Goal: Transaction & Acquisition: Purchase product/service

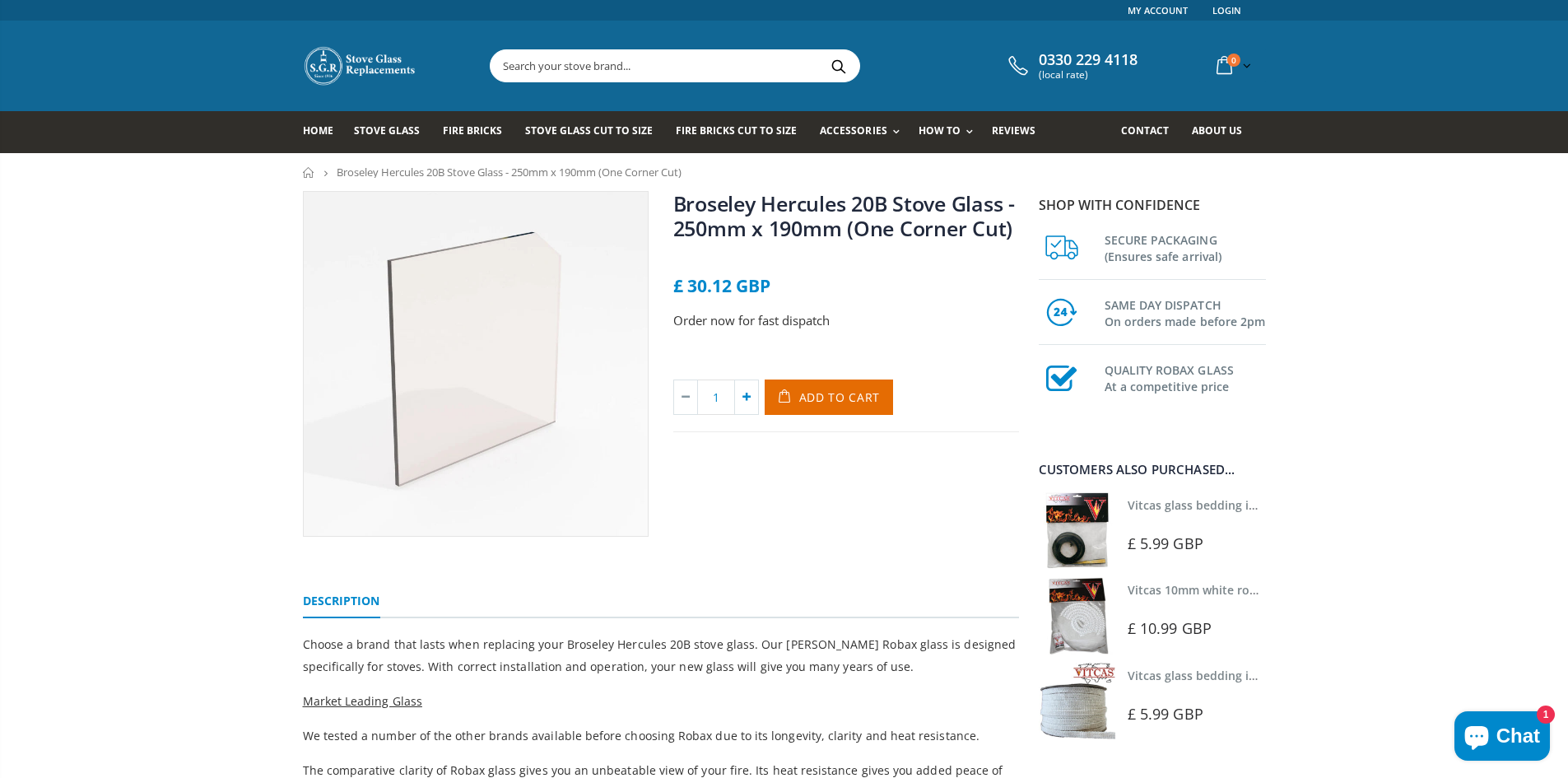
click at [746, 394] on icon at bounding box center [746, 397] width 23 height 34
type input "2"
click at [1077, 536] on img at bounding box center [1077, 530] width 77 height 77
click at [822, 394] on span "Add to Cart" at bounding box center [840, 397] width 82 height 16
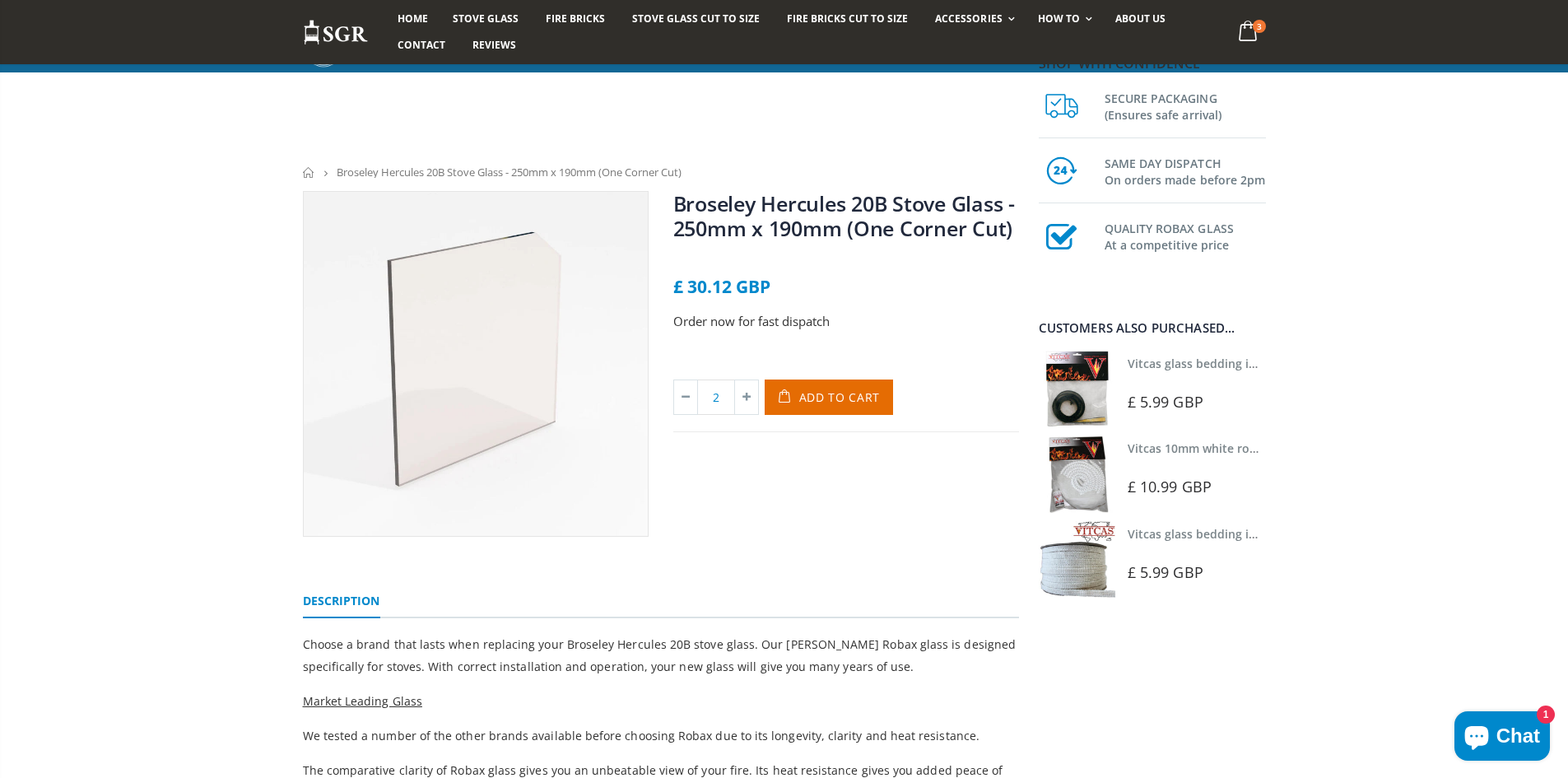
click at [1565, 773] on div "Broseley Hercules 20B Stove Glass - 250mm x 190mm (One Corner Cut) No reviews £…" at bounding box center [784, 751] width 1568 height 1120
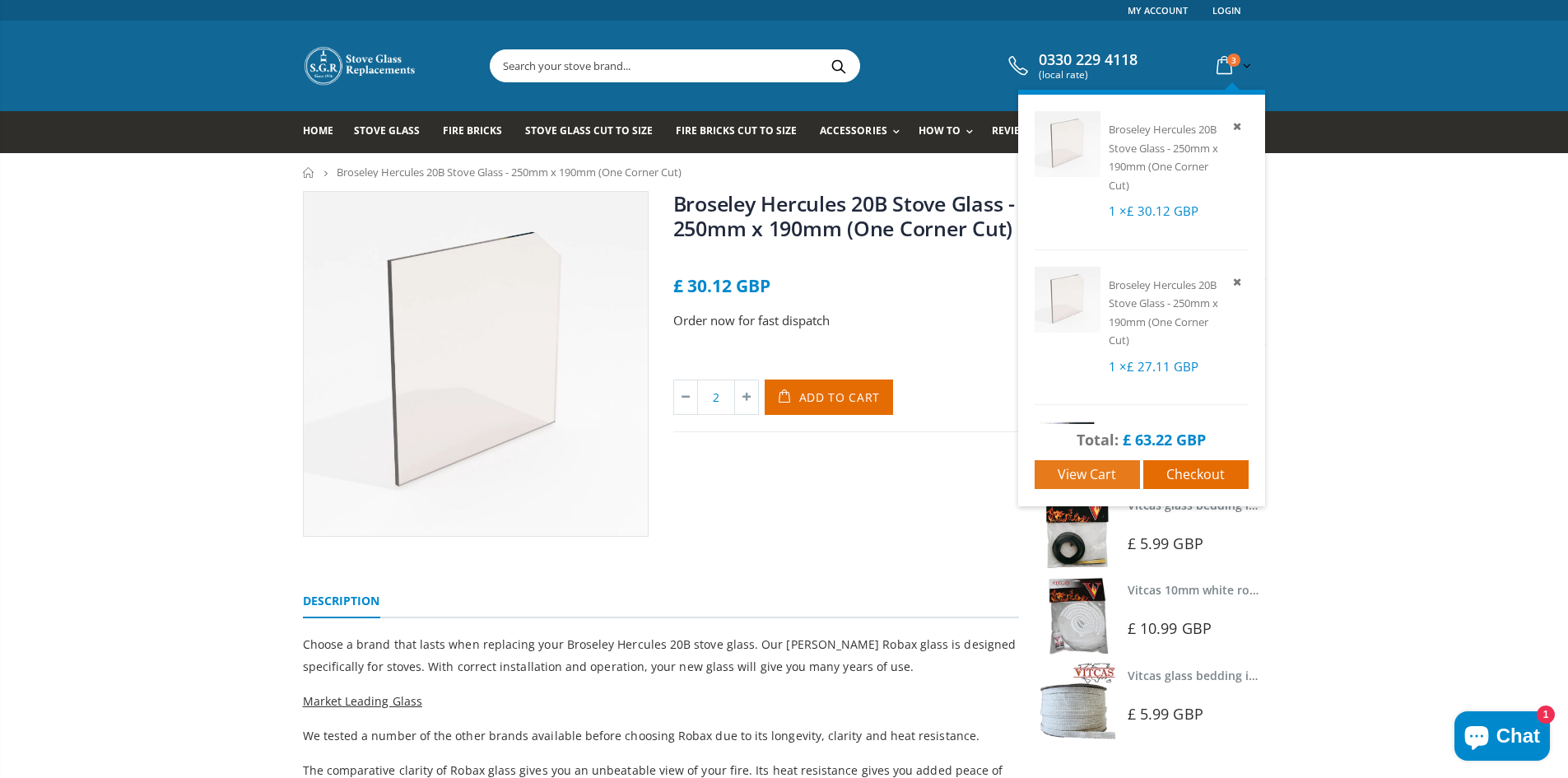
click at [1085, 463] on link "View cart" at bounding box center [1087, 474] width 105 height 29
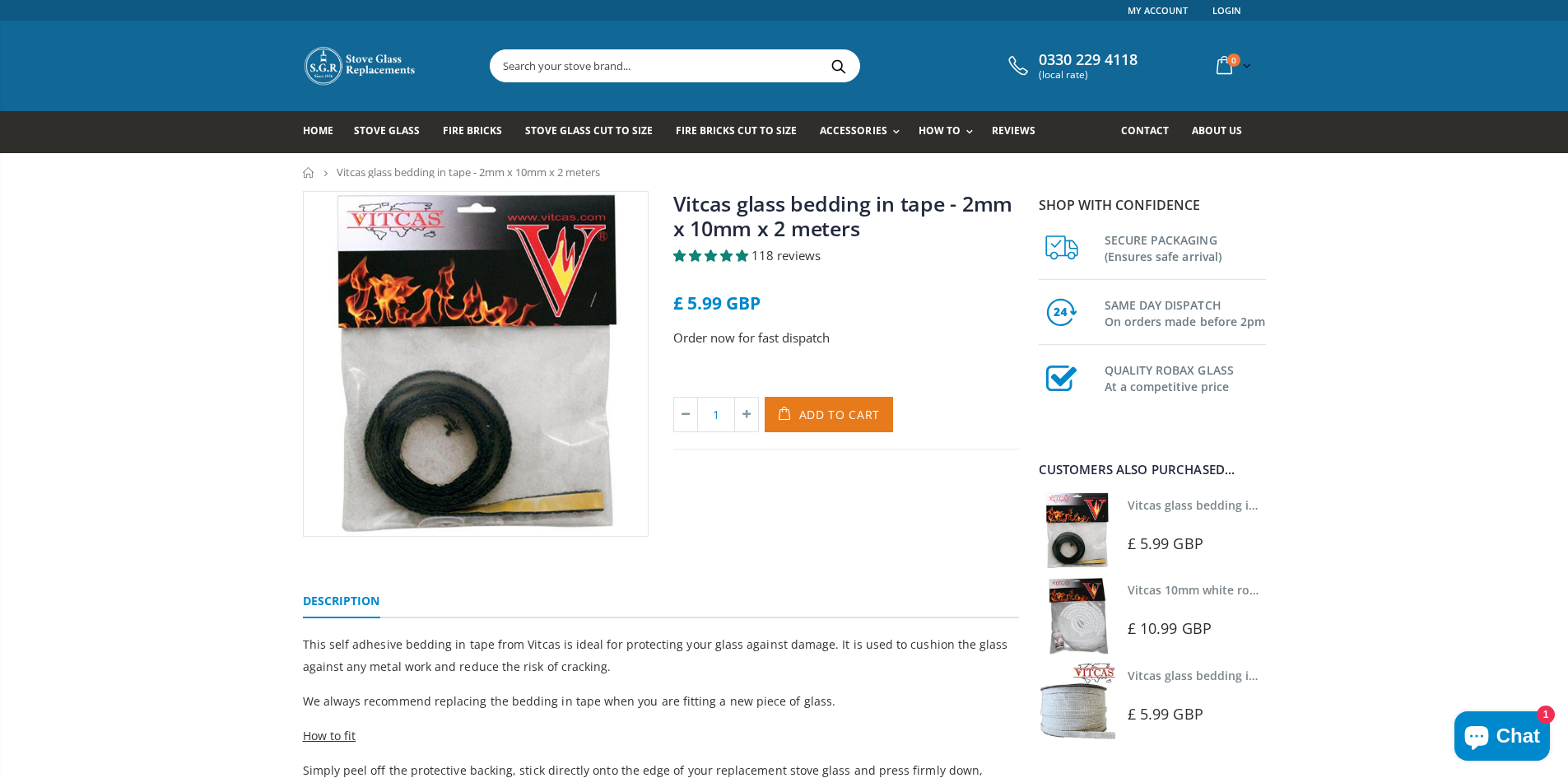
click at [804, 409] on span "Add to Cart" at bounding box center [840, 414] width 82 height 16
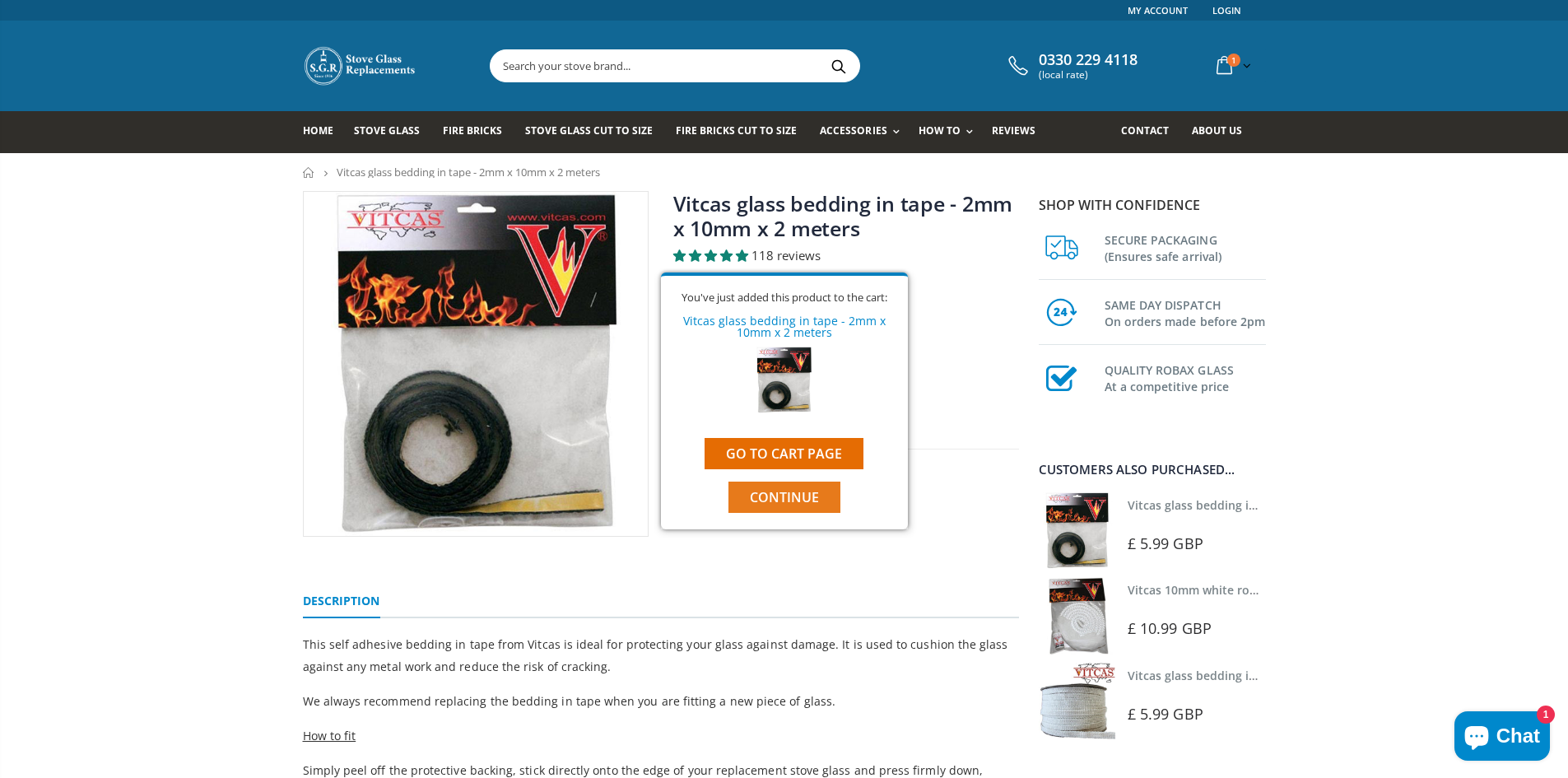
click at [791, 491] on span "Continue" at bounding box center [785, 497] width 69 height 19
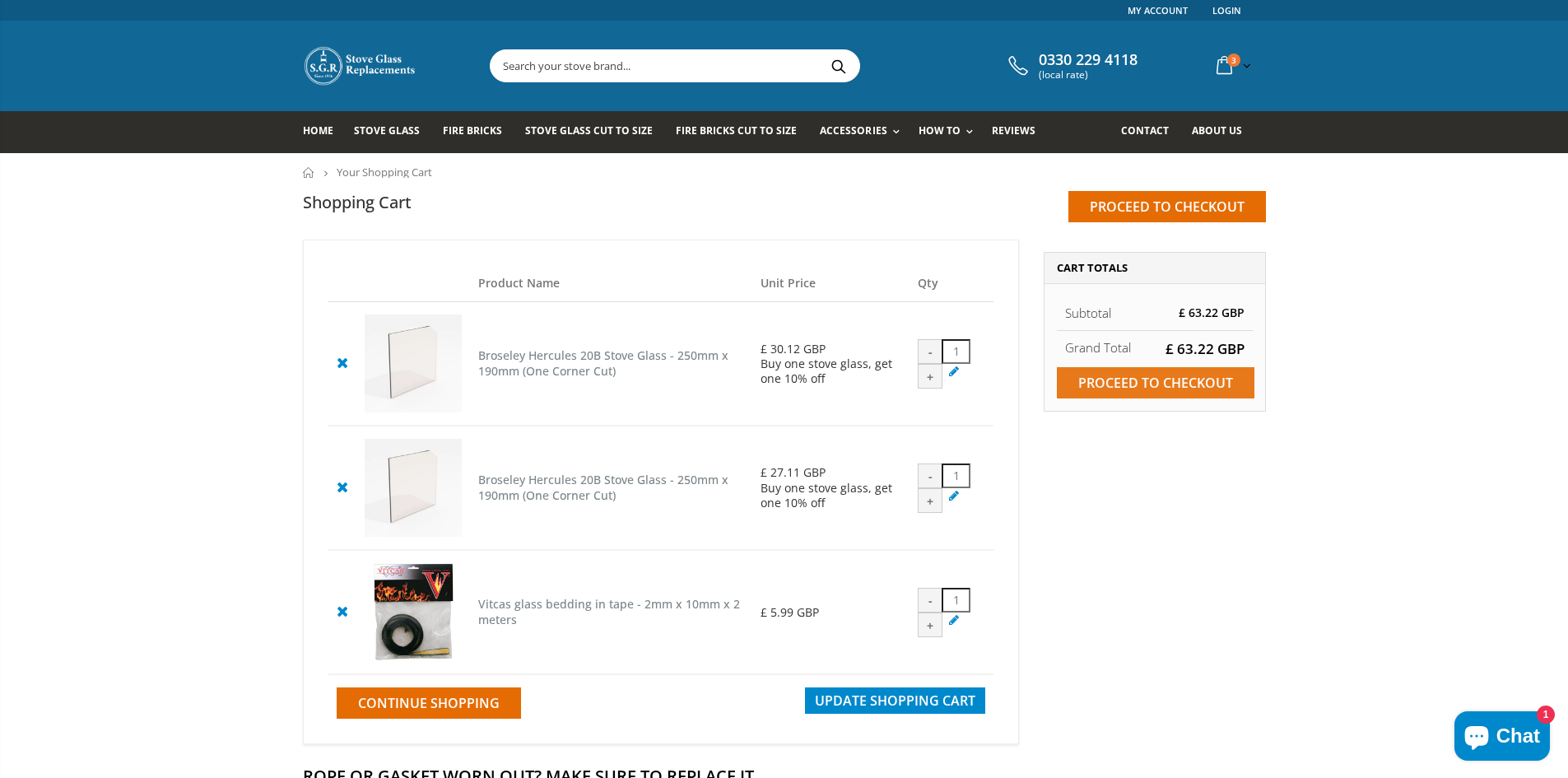
click at [1163, 376] on input "Proceed to checkout" at bounding box center [1156, 382] width 198 height 31
